Goal: Information Seeking & Learning: Learn about a topic

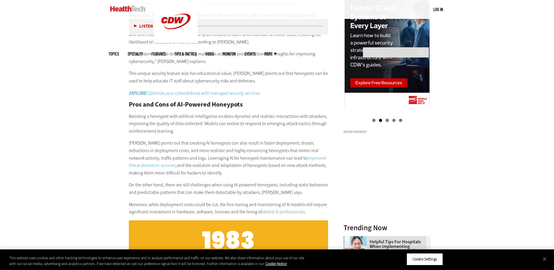
scroll to position [640, 0]
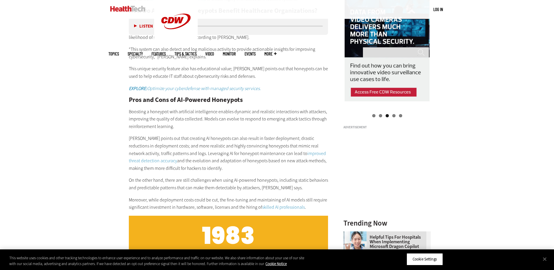
click at [274, 181] on p "On the other hand, there are still challenges when using AI-powered honeypots, …" at bounding box center [228, 184] width 199 height 15
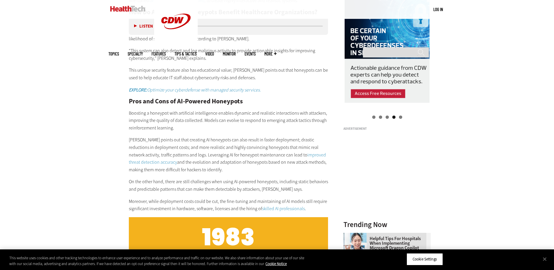
click at [127, 158] on article "[DATE] Twitter Facebook LinkedIn Reddit Flipboard Email Security AI-Powered Hon…" at bounding box center [222, 162] width 211 height 1067
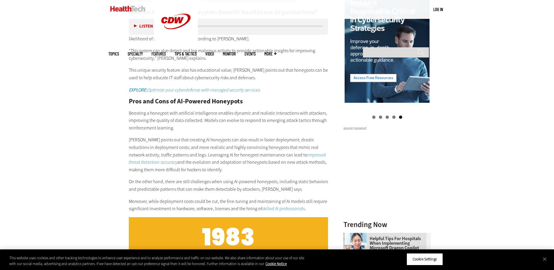
click at [65, 87] on div "Become an Insider Sign up [DATE] to receive premium content! Sign Up MENU Log i…" at bounding box center [277, 119] width 554 height 1514
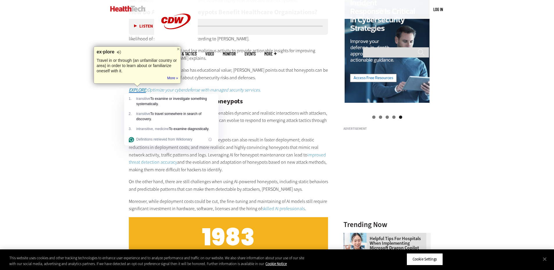
click at [62, 98] on div "Become an Insider Sign up [DATE] to receive premium content! Sign Up MENU Log i…" at bounding box center [277, 119] width 554 height 1514
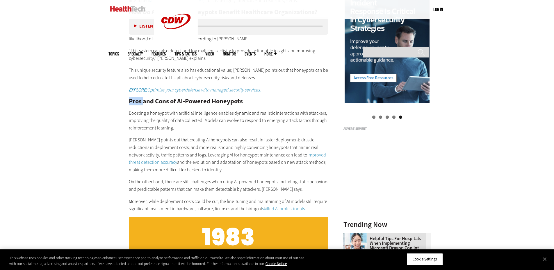
click at [62, 98] on div "Become an Insider Sign up [DATE] to receive premium content! Sign Up MENU Log i…" at bounding box center [277, 119] width 554 height 1514
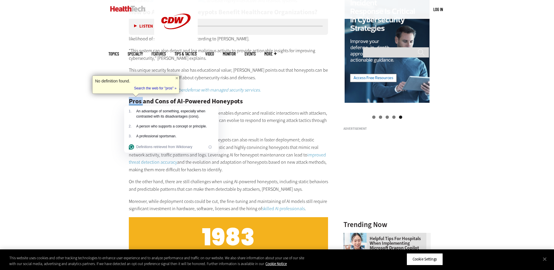
click at [62, 98] on div "Become an Insider Sign up [DATE] to receive premium content! Sign Up MENU Log i…" at bounding box center [277, 119] width 554 height 1514
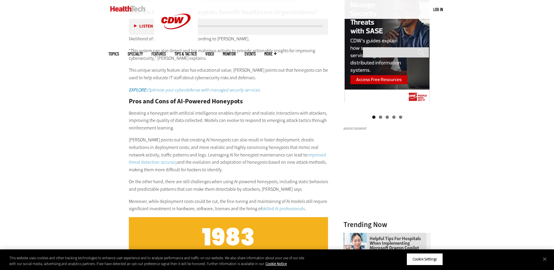
drag, startPoint x: 62, startPoint y: 98, endPoint x: 531, endPoint y: 72, distance: 469.7
click at [531, 72] on div "Become an Insider Sign up [DATE] to receive premium content! Sign Up MENU Log i…" at bounding box center [277, 119] width 554 height 1514
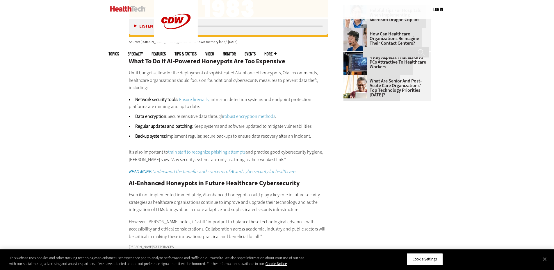
scroll to position [871, 0]
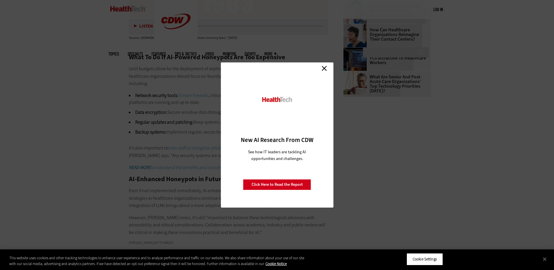
click at [326, 69] on link "Close" at bounding box center [324, 68] width 9 height 9
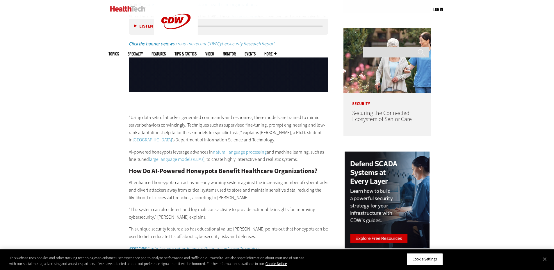
scroll to position [638, 0]
